Goal: Information Seeking & Learning: Compare options

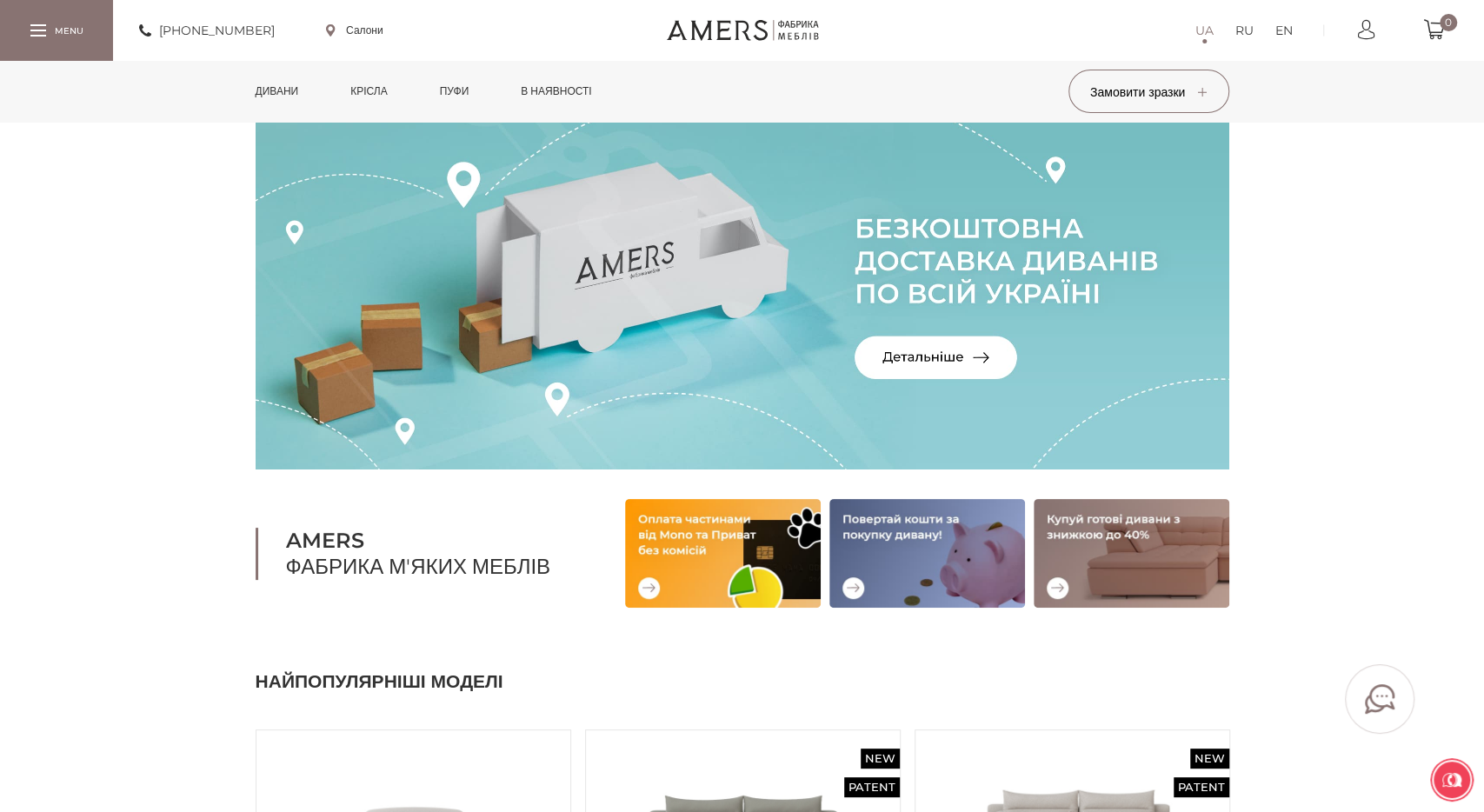
click at [371, 95] on link "Крісла" at bounding box center [369, 91] width 63 height 61
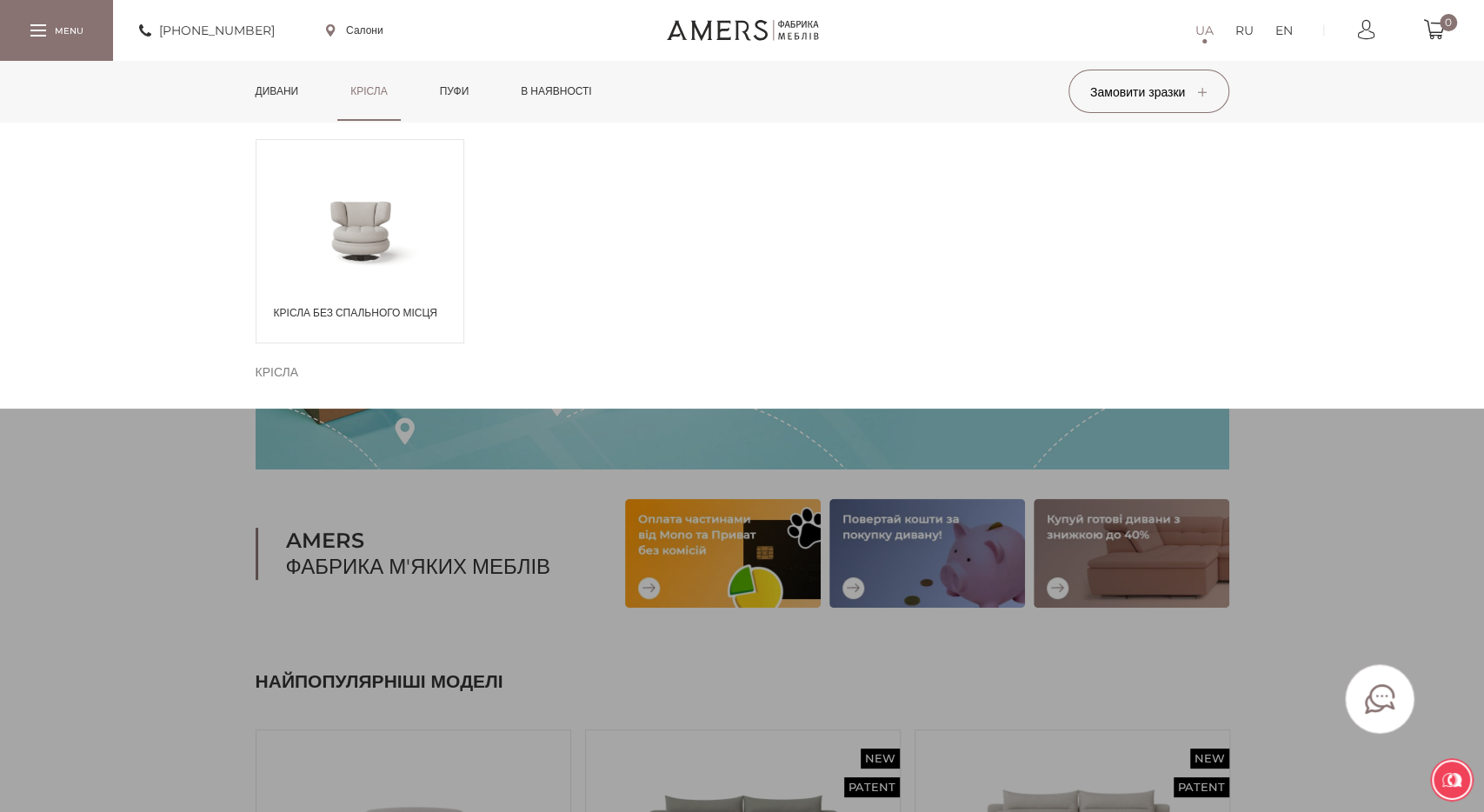
click at [369, 237] on span at bounding box center [360, 230] width 207 height 101
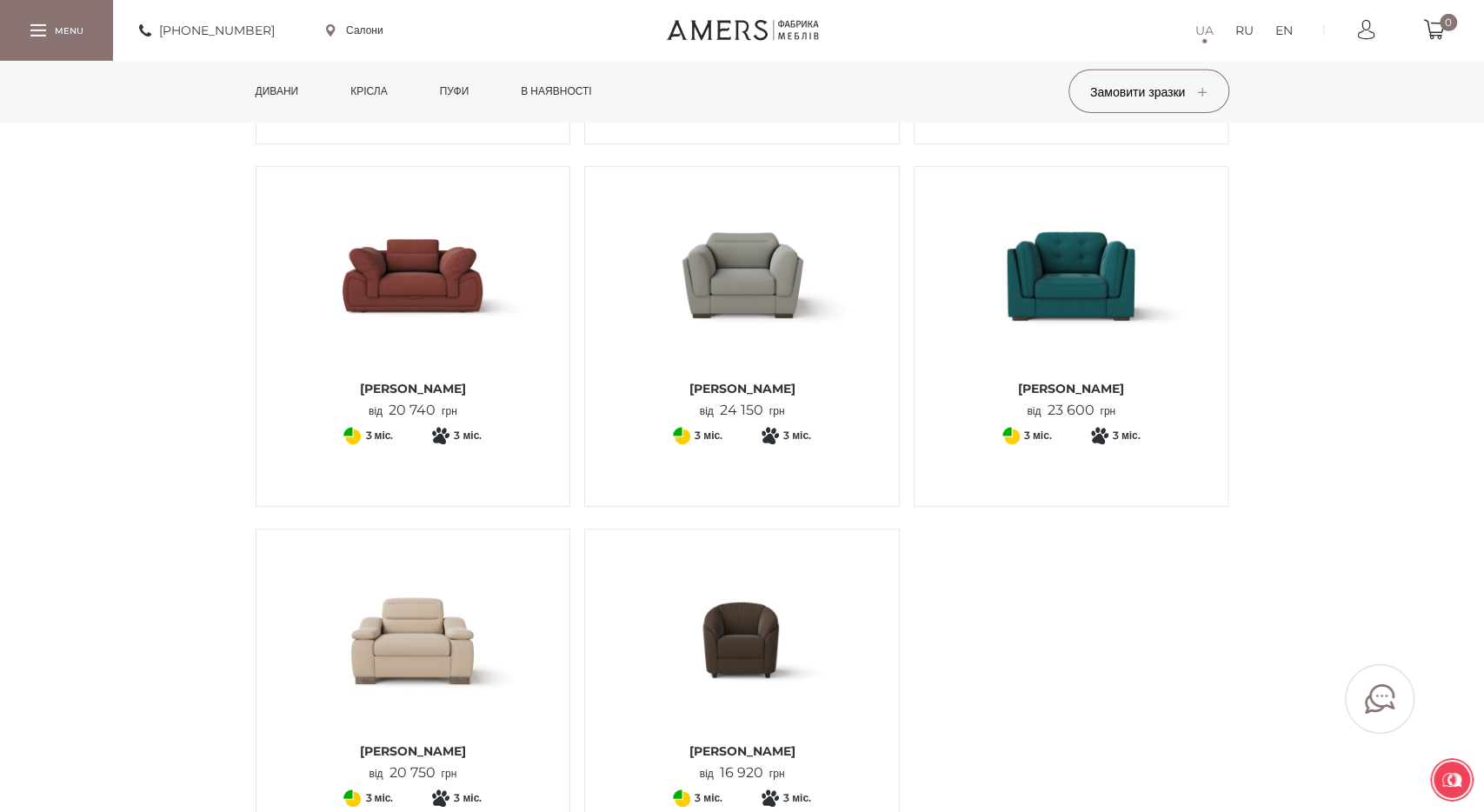
scroll to position [491, 0]
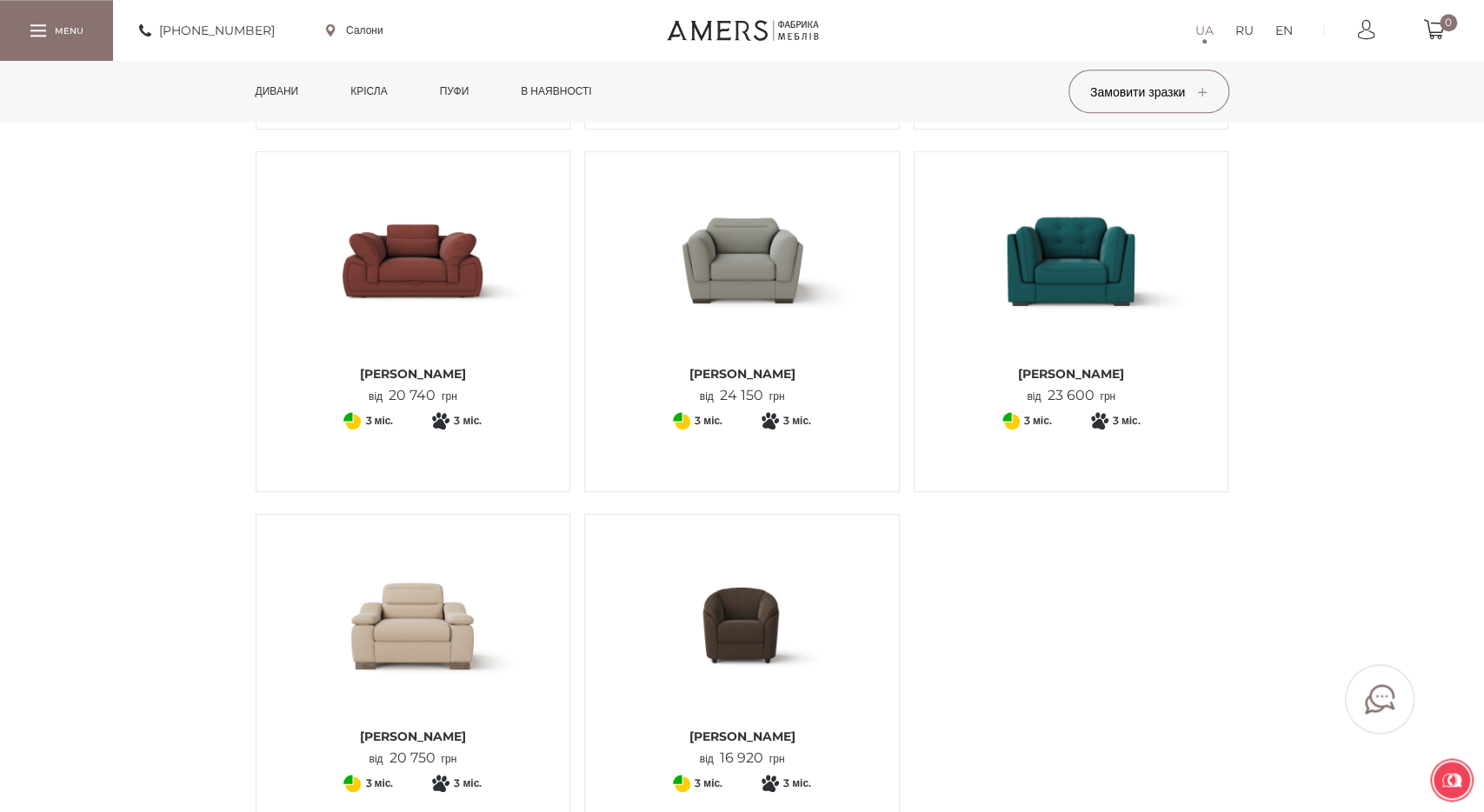
click at [748, 259] on img at bounding box center [742, 261] width 288 height 191
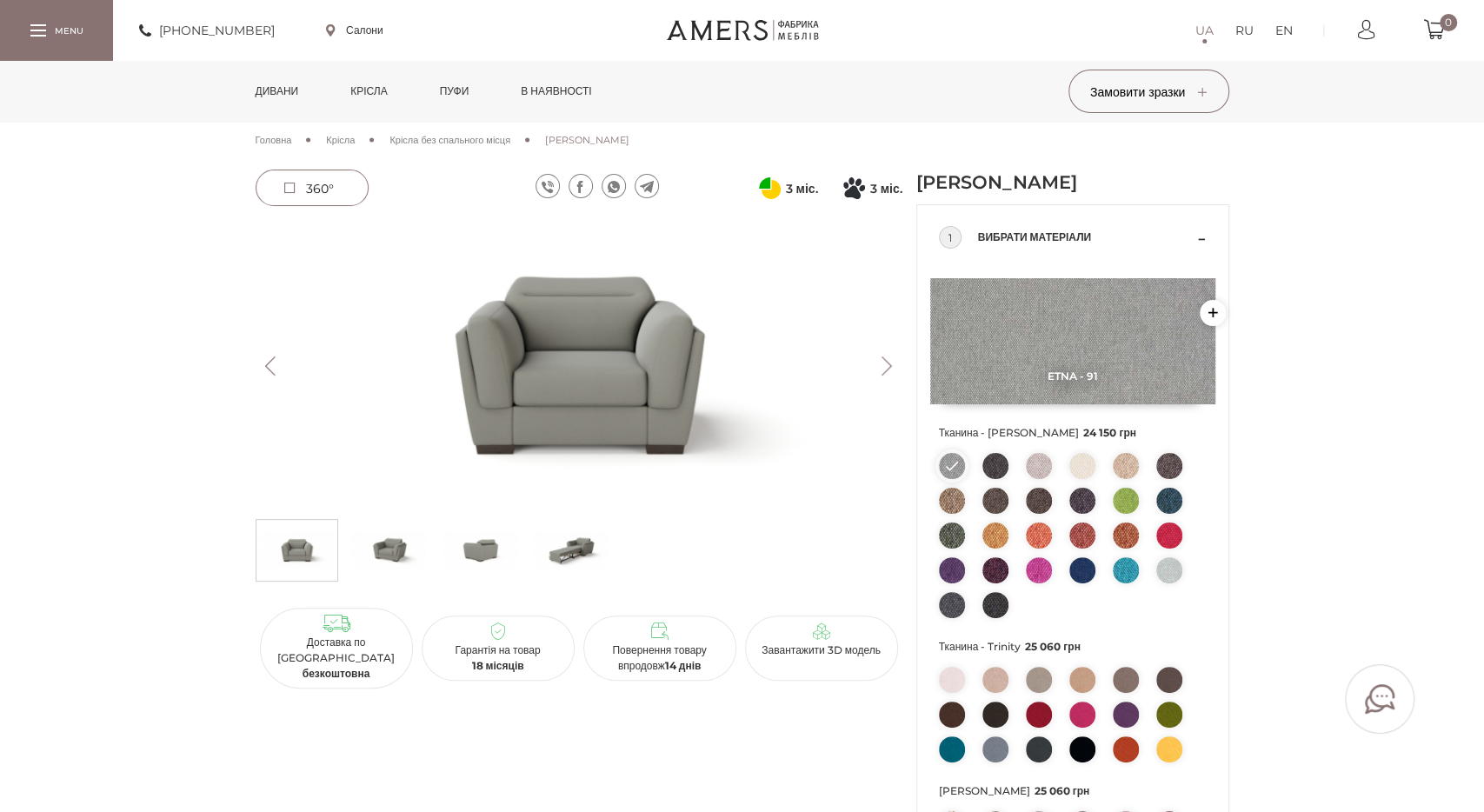
click at [574, 534] on img at bounding box center [570, 550] width 76 height 52
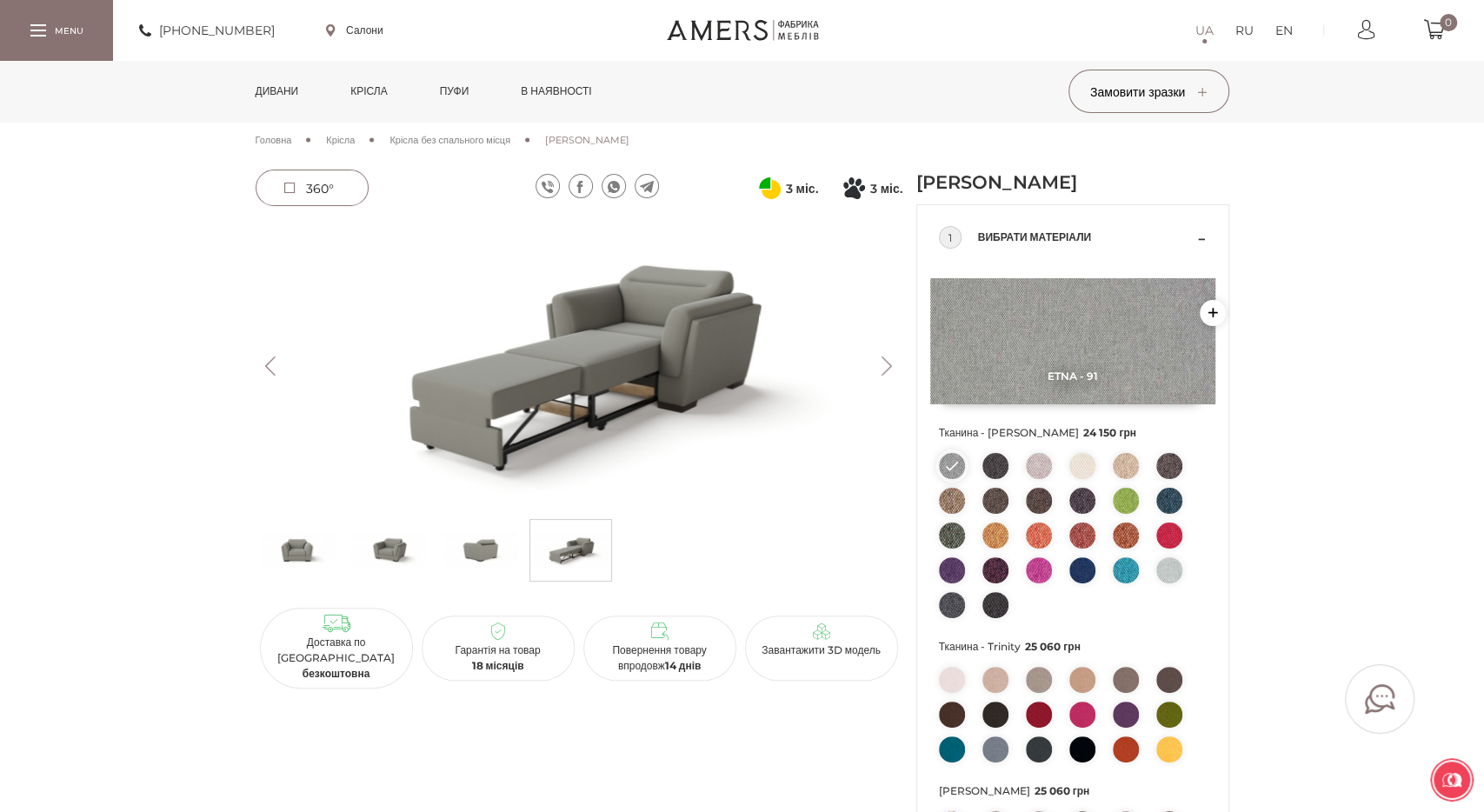
click at [893, 354] on img at bounding box center [579, 366] width 647 height 289
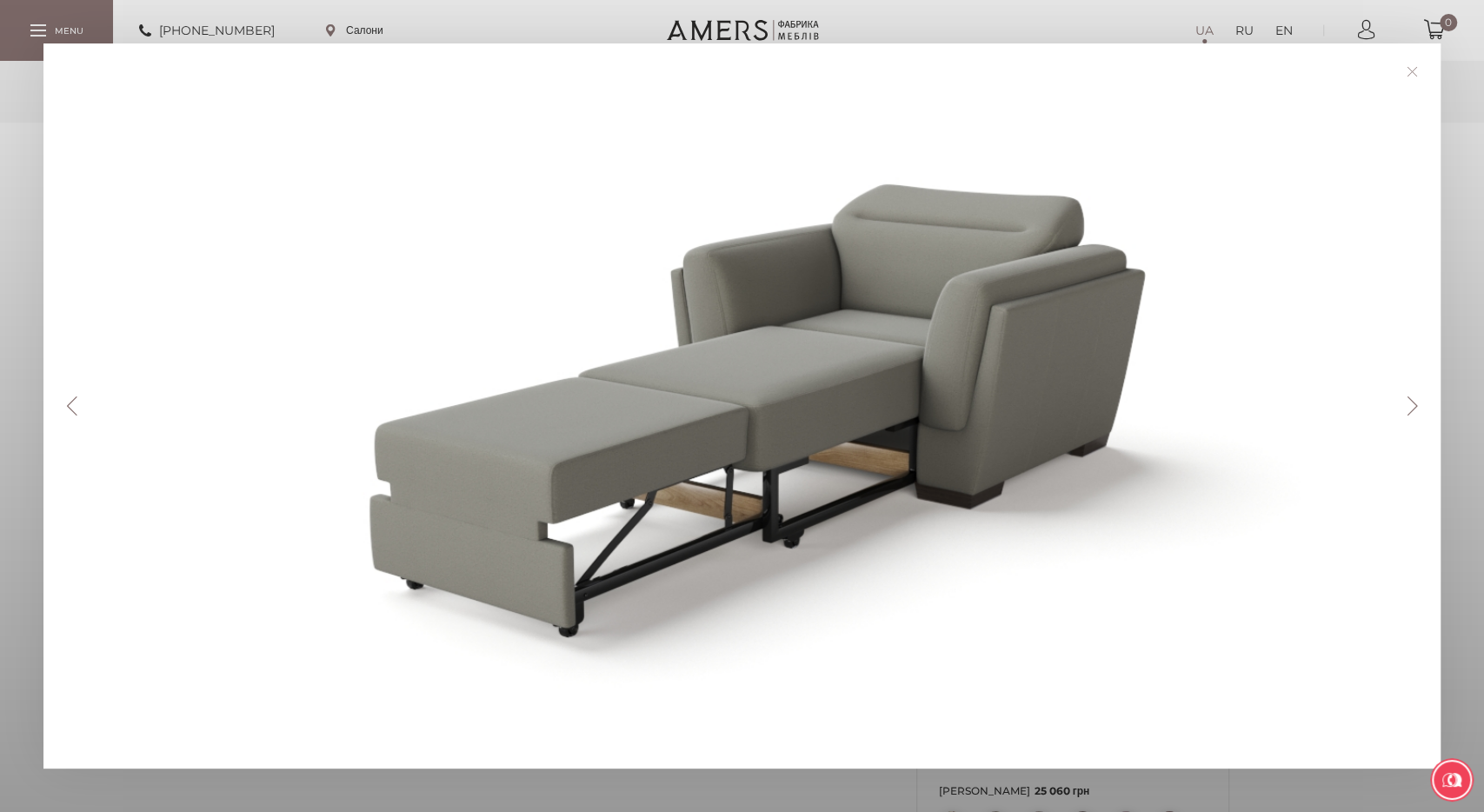
click at [1422, 406] on button "Next" at bounding box center [1412, 406] width 30 height 19
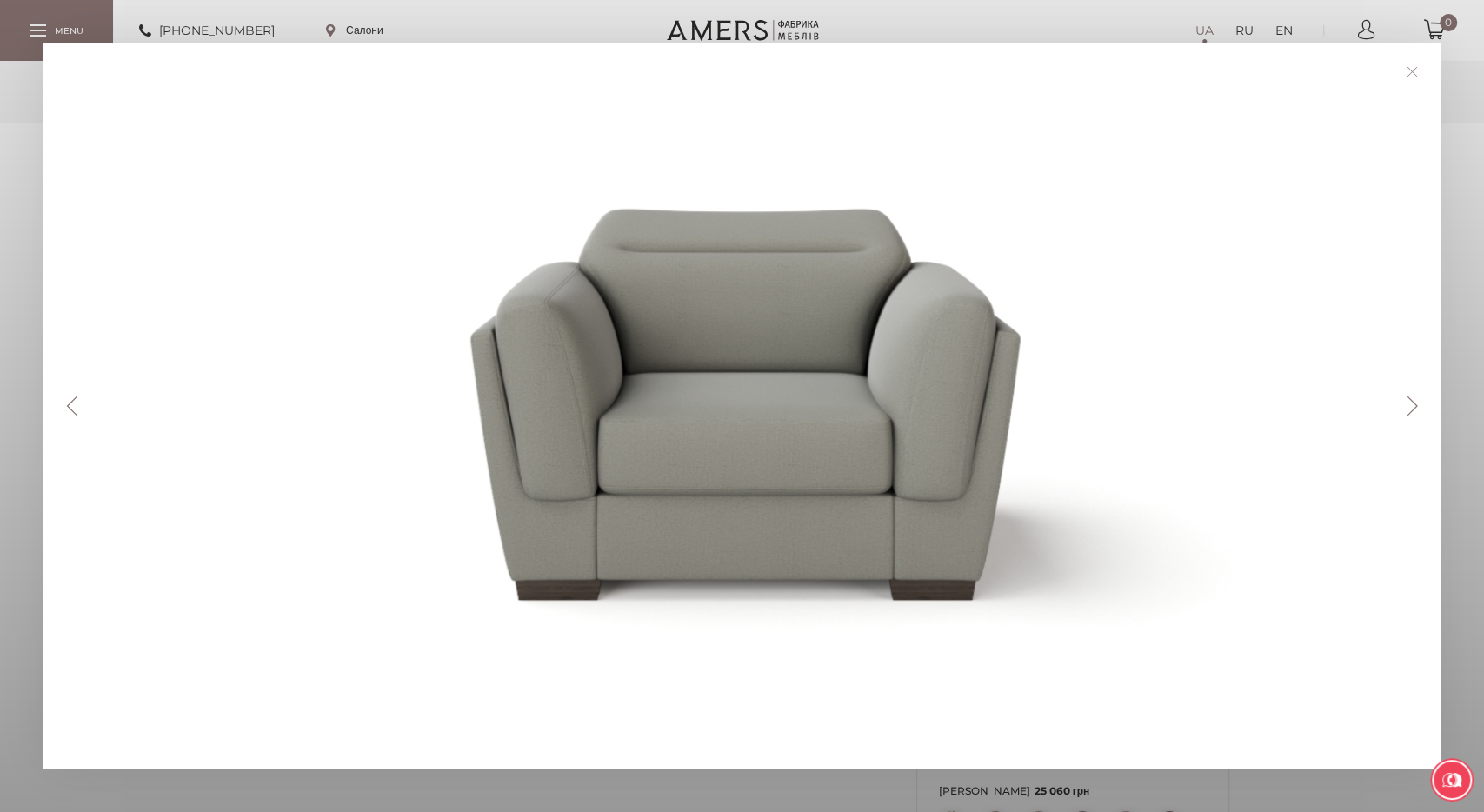
click at [1422, 406] on button "Next" at bounding box center [1412, 406] width 30 height 19
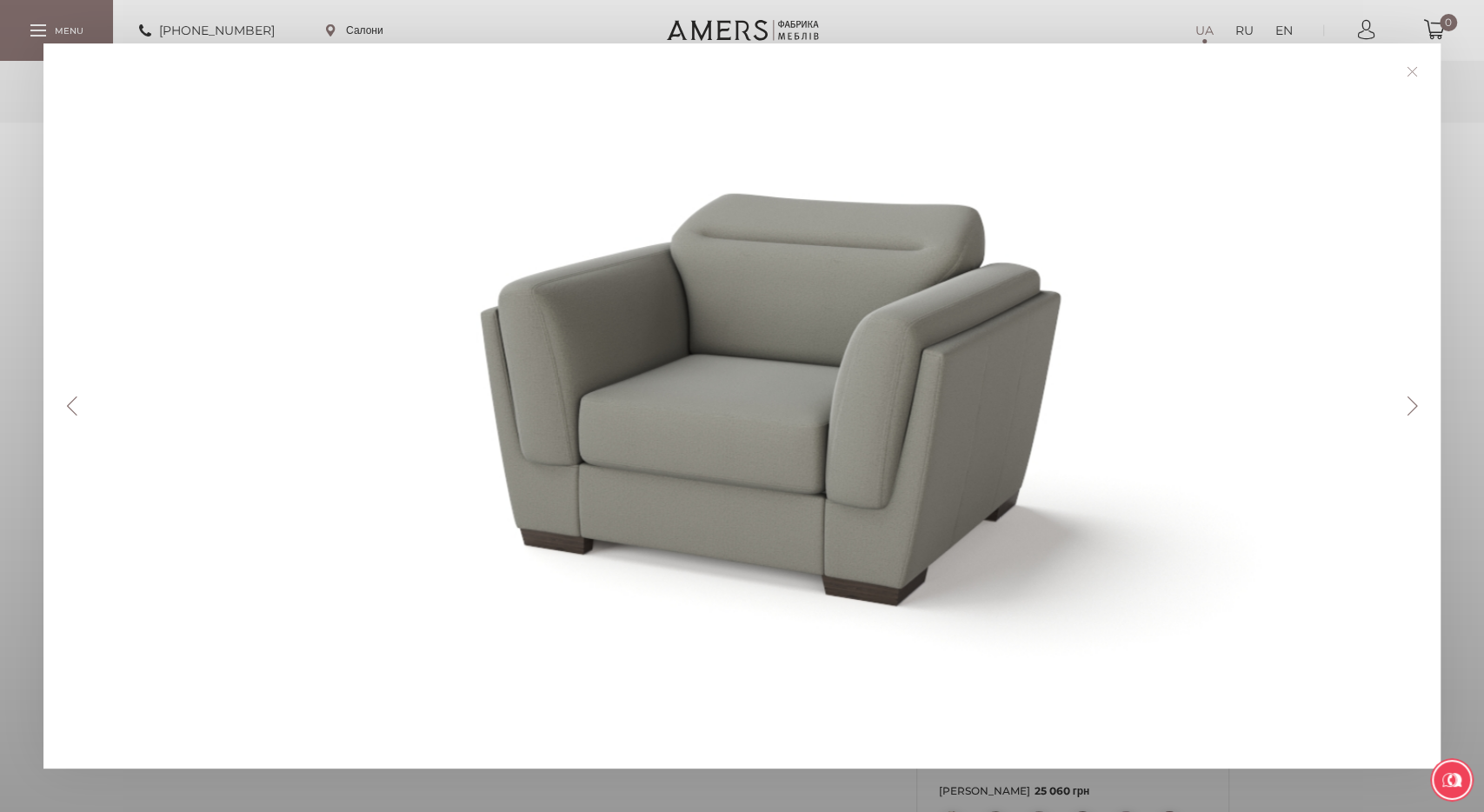
click at [1422, 406] on button "Next" at bounding box center [1412, 406] width 30 height 19
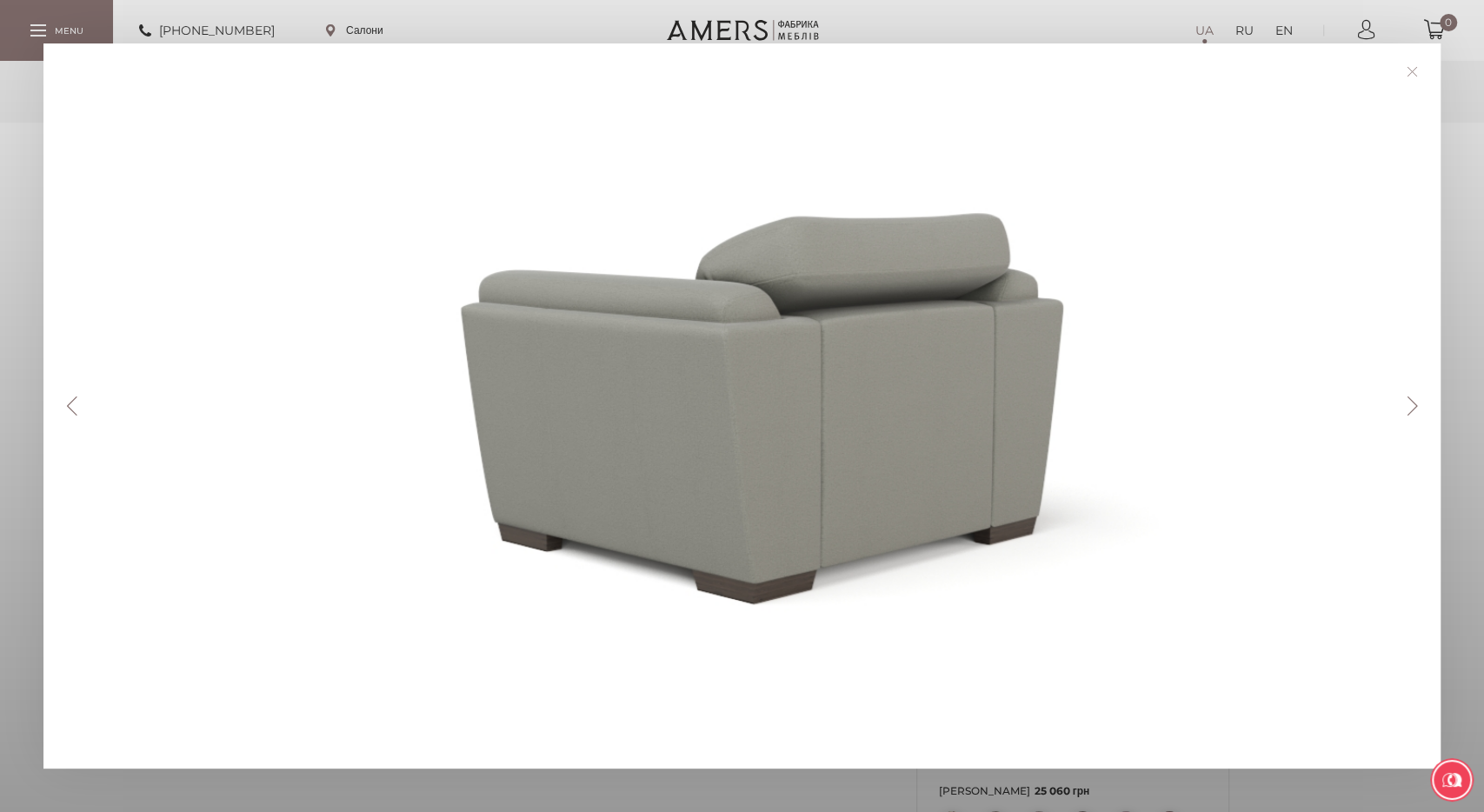
click at [1413, 64] on link at bounding box center [1412, 71] width 27 height 27
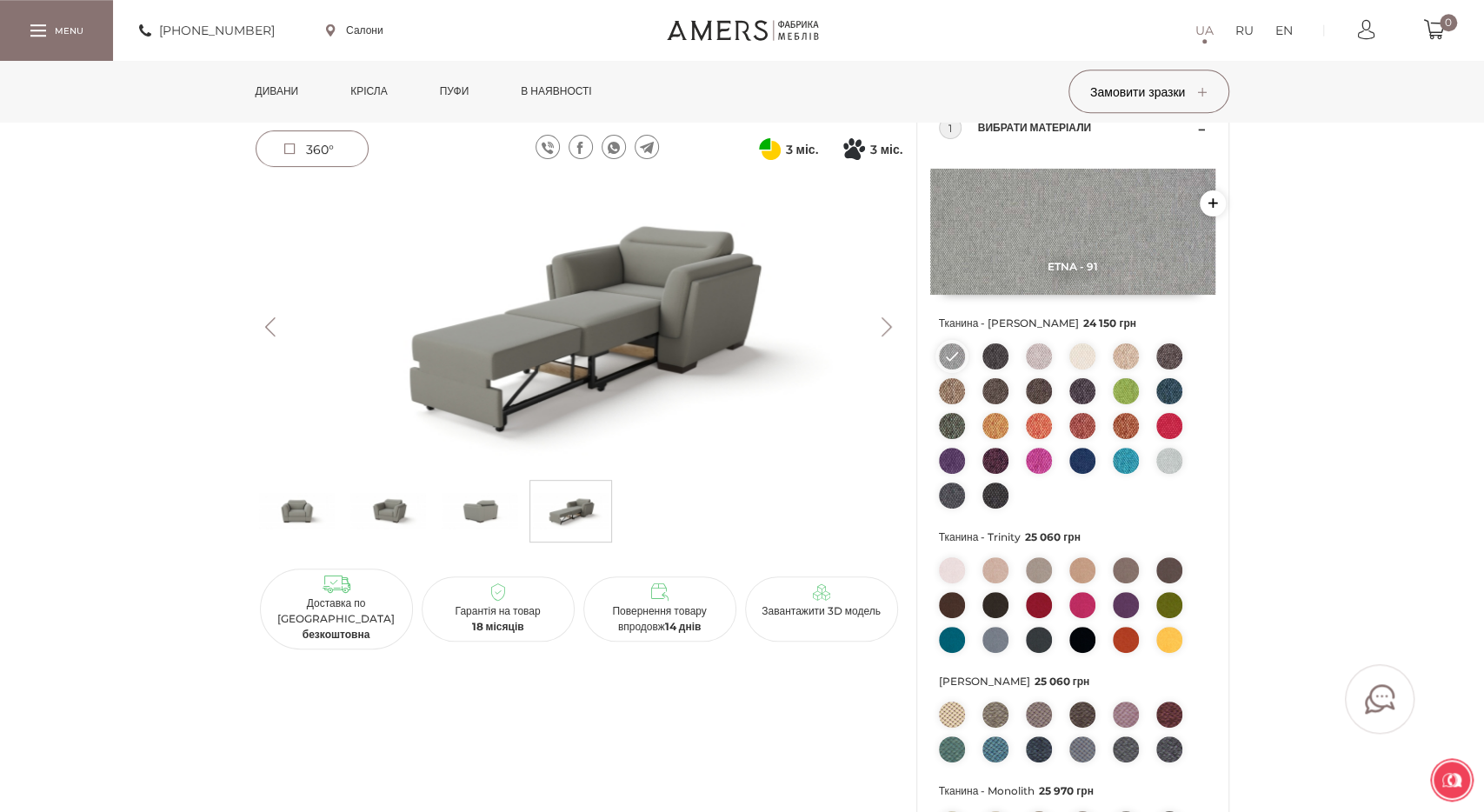
scroll to position [111, 0]
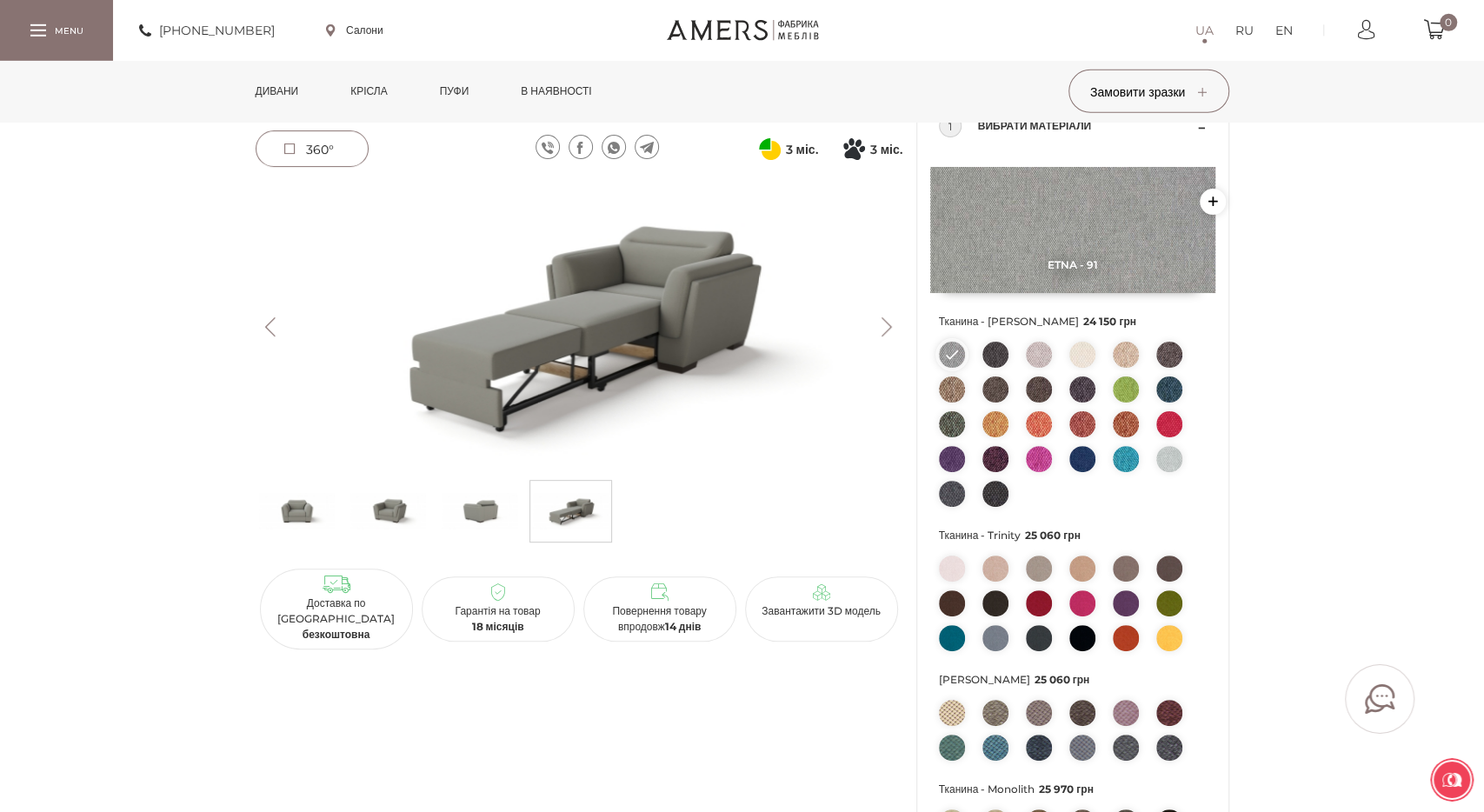
click at [892, 340] on img at bounding box center [579, 327] width 647 height 289
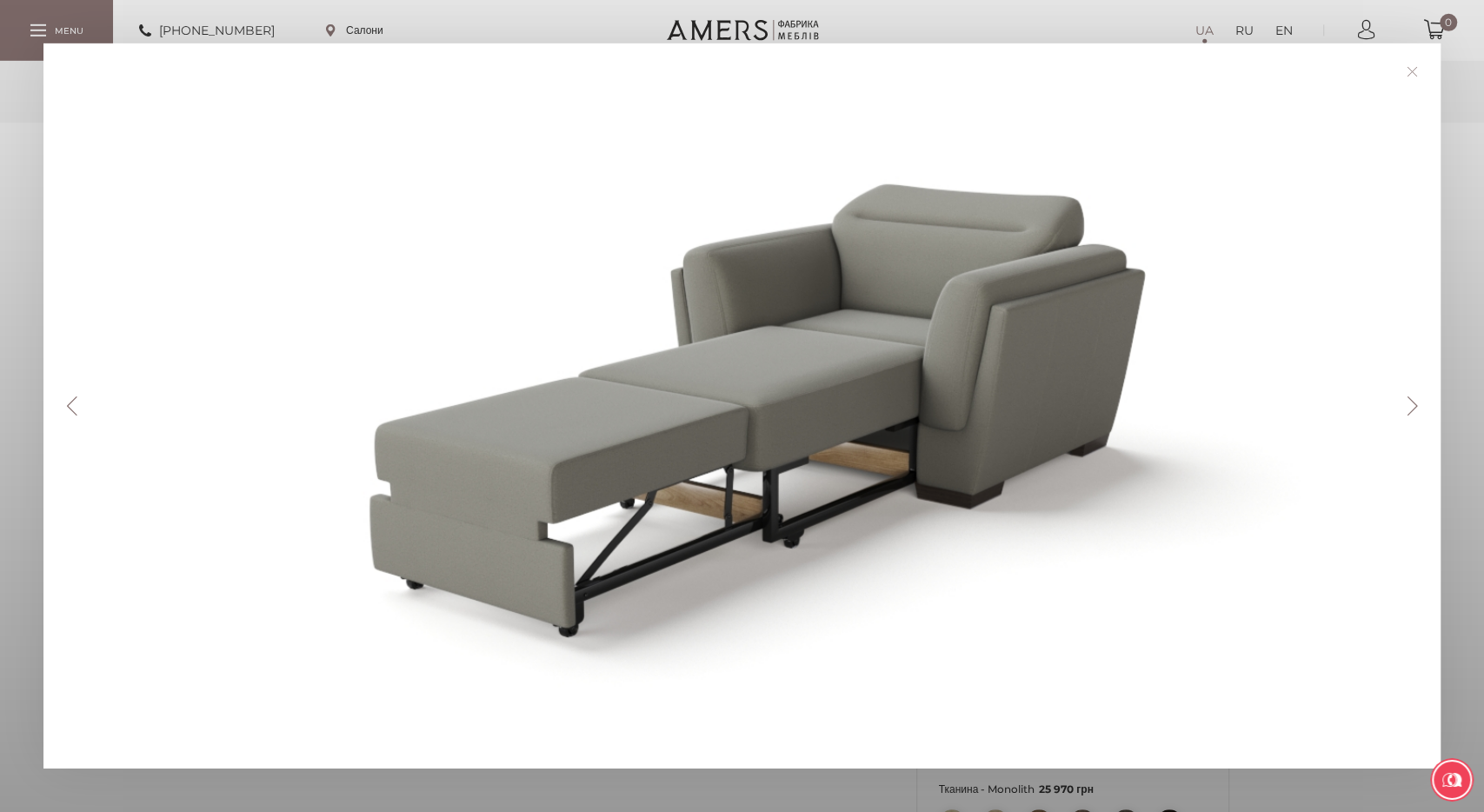
click at [1405, 400] on button "Next" at bounding box center [1412, 406] width 30 height 19
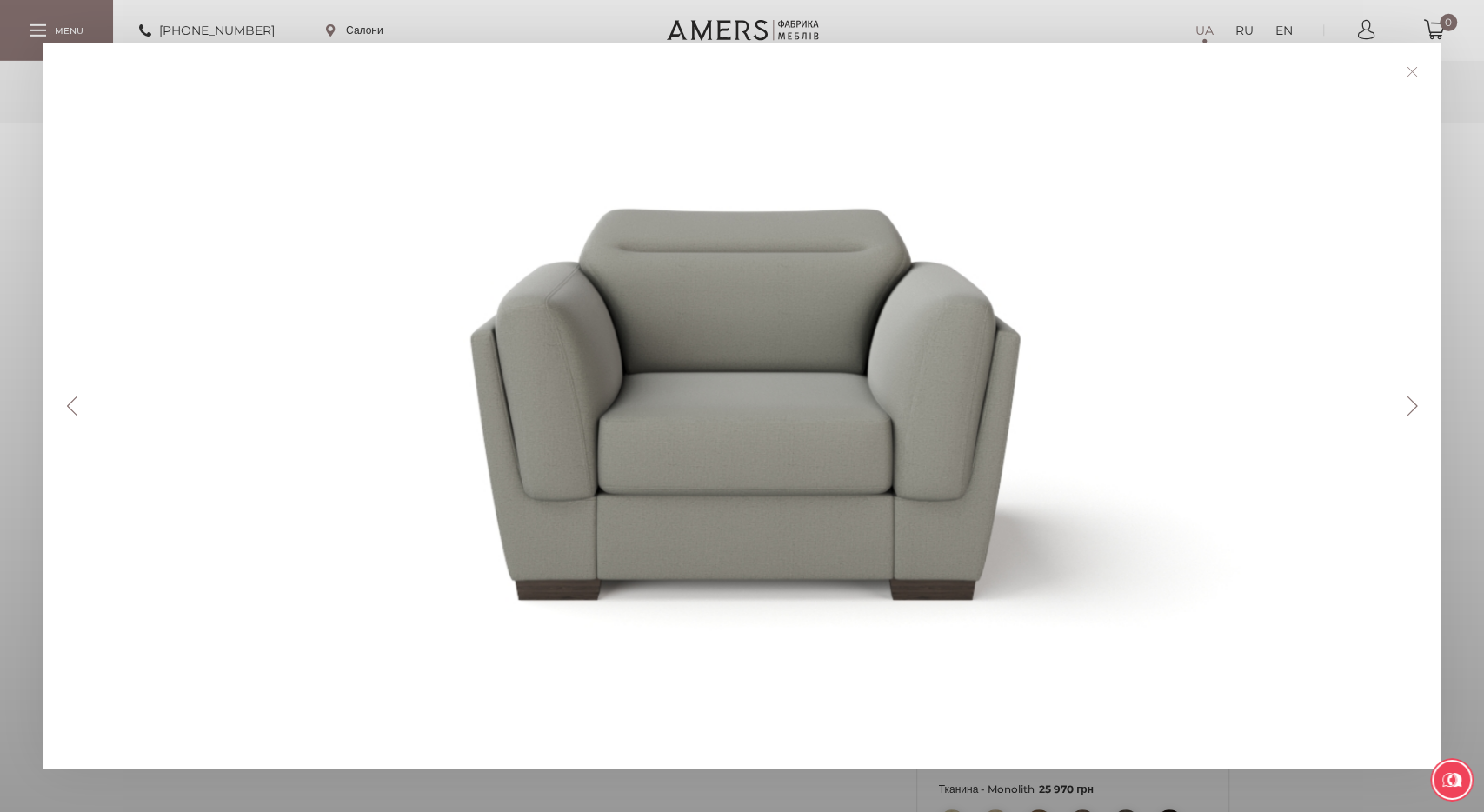
click at [1405, 400] on button "Next" at bounding box center [1412, 406] width 30 height 19
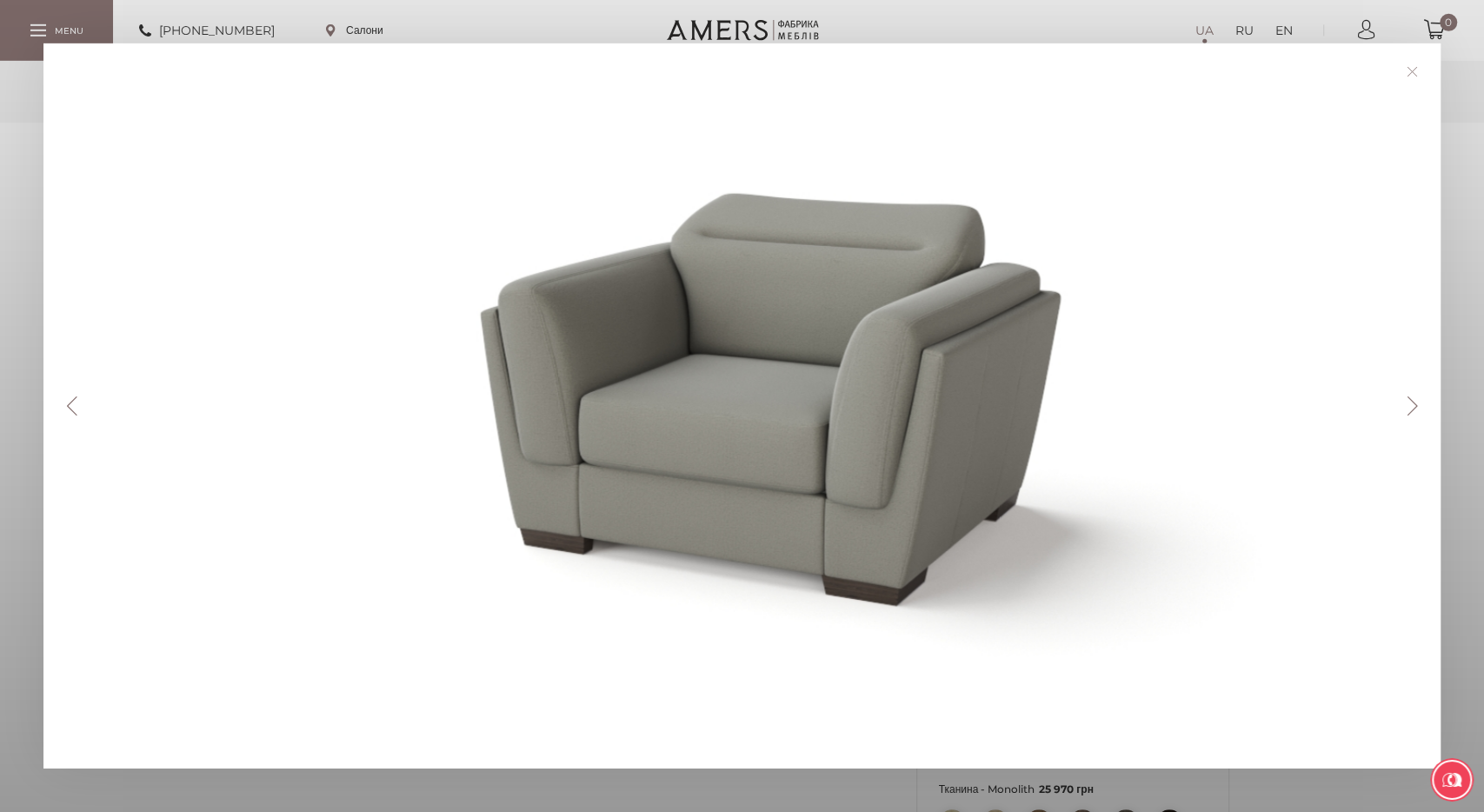
click at [1409, 75] on link at bounding box center [1412, 71] width 27 height 27
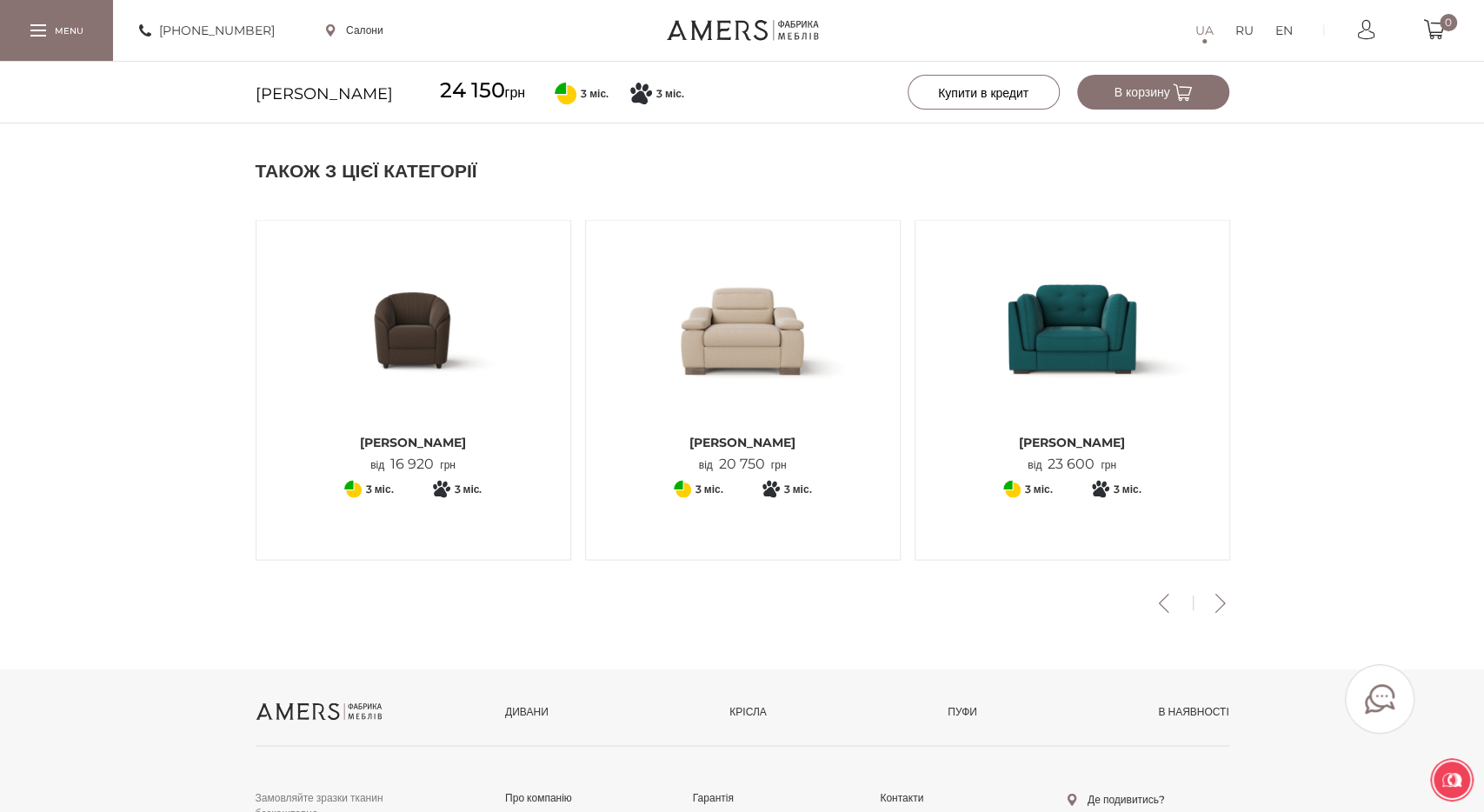
scroll to position [2023, 0]
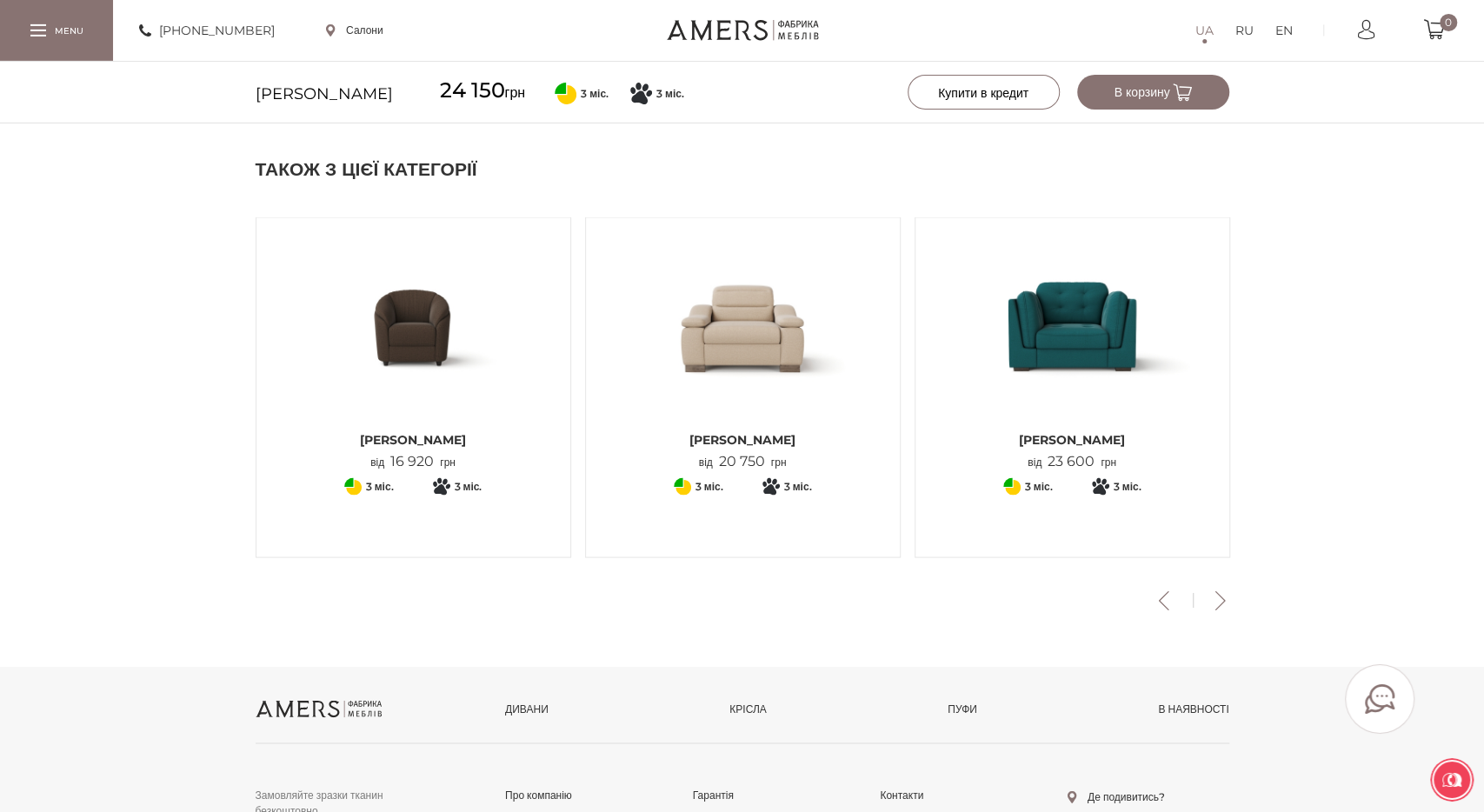
click at [1105, 307] on img at bounding box center [1072, 327] width 288 height 191
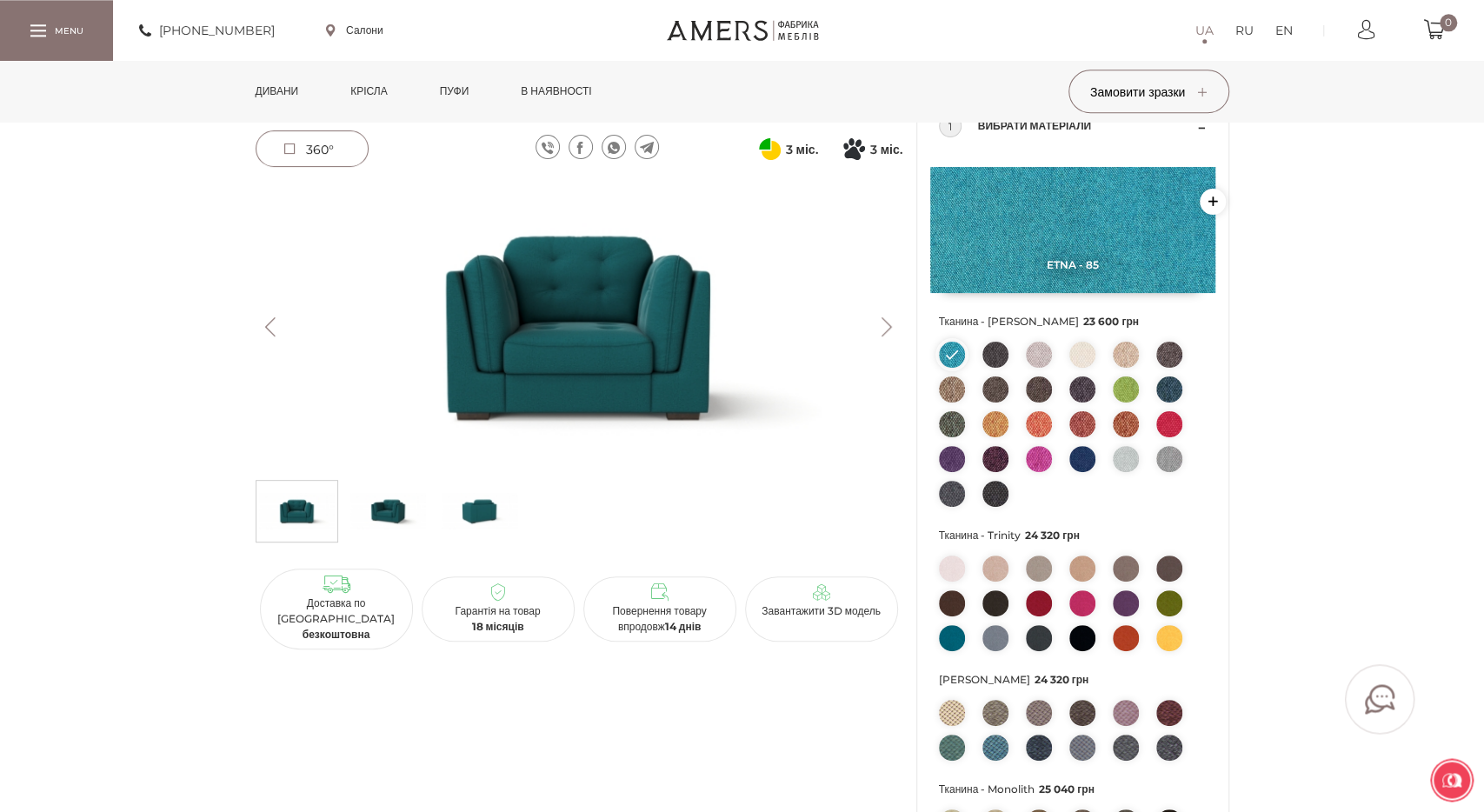
scroll to position [112, 0]
click at [377, 506] on img at bounding box center [388, 511] width 76 height 52
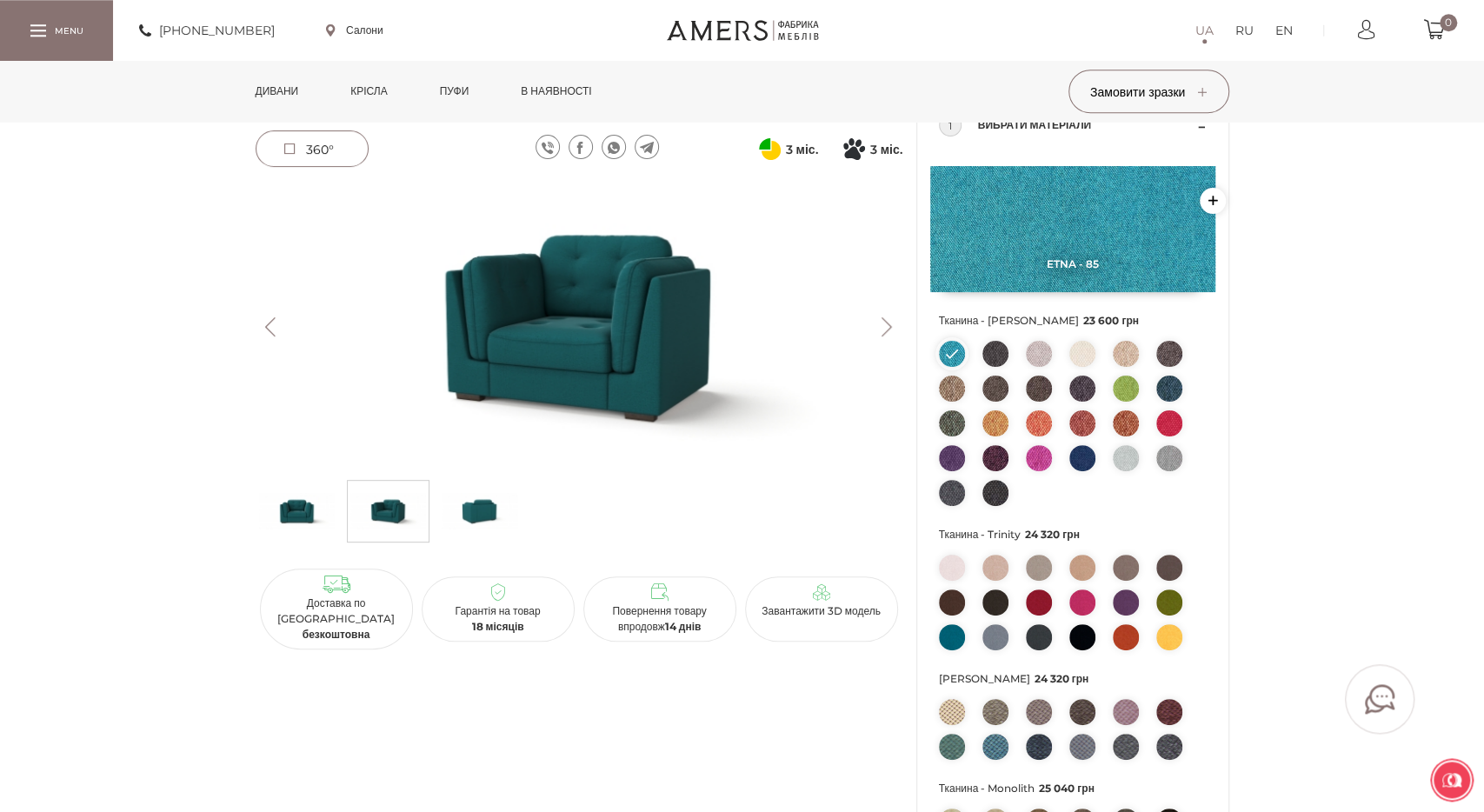
click at [491, 518] on img at bounding box center [479, 511] width 76 height 52
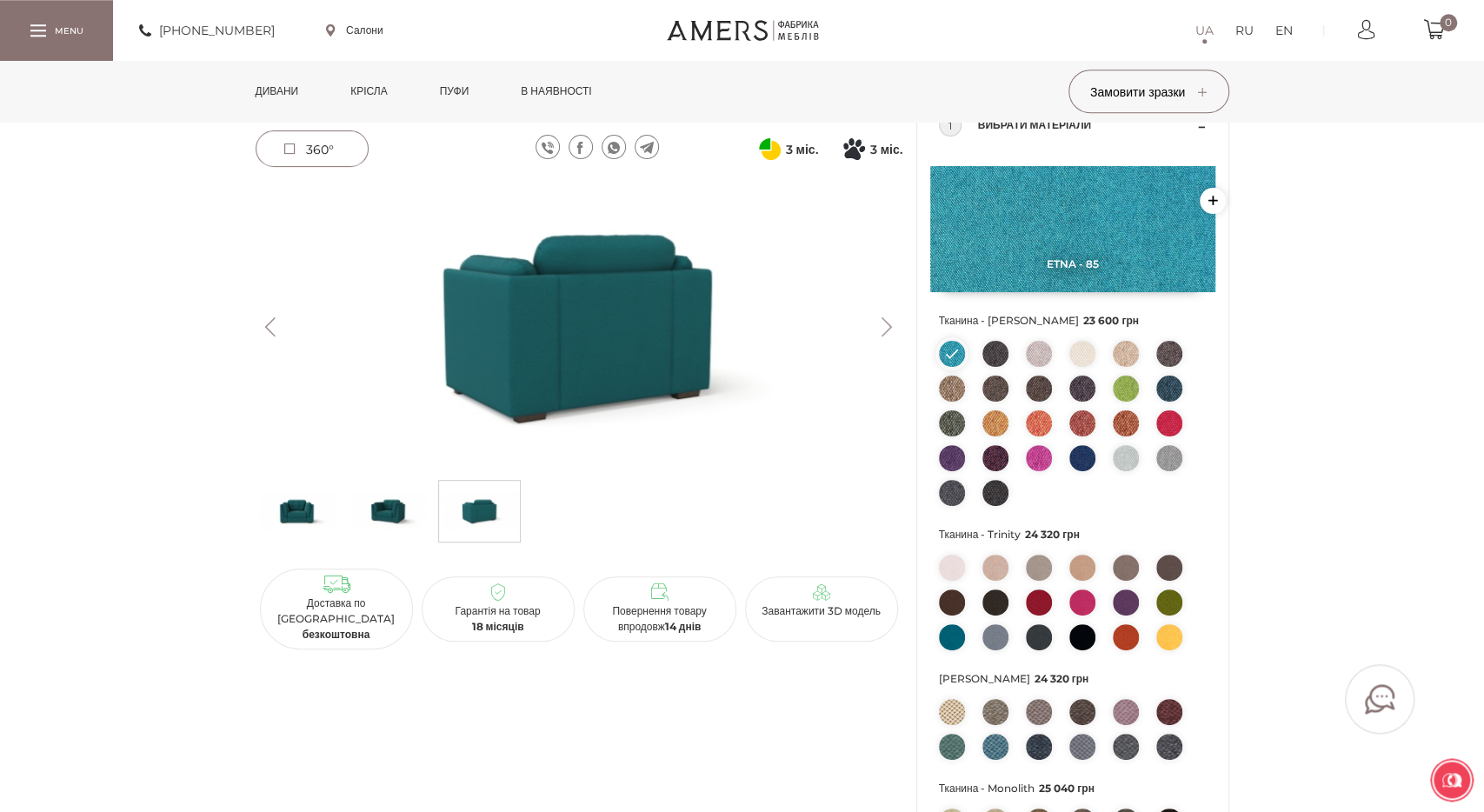
click at [881, 326] on button "Next" at bounding box center [887, 327] width 30 height 19
